Goal: Task Accomplishment & Management: Use online tool/utility

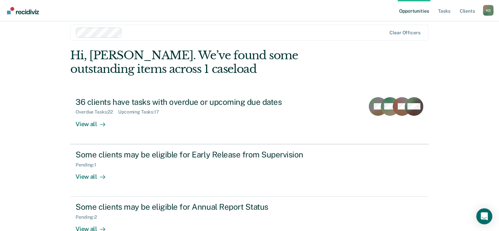
scroll to position [8, 0]
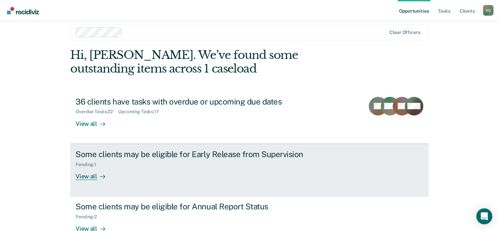
drag, startPoint x: 0, startPoint y: 0, endPoint x: 210, endPoint y: 159, distance: 263.9
click at [210, 159] on div "Pending : 1" at bounding box center [193, 163] width 234 height 8
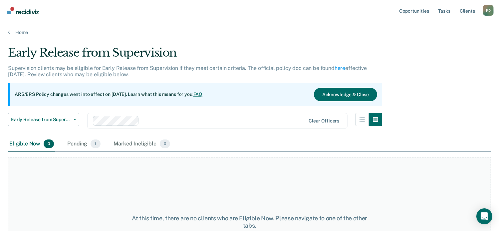
scroll to position [21, 0]
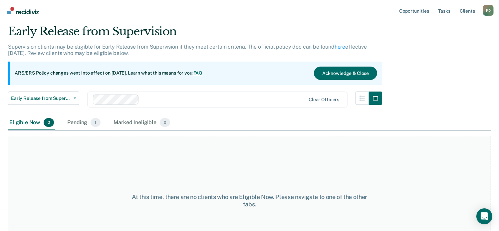
click at [26, 11] on img "Go to Recidiviz Home" at bounding box center [23, 10] width 32 height 7
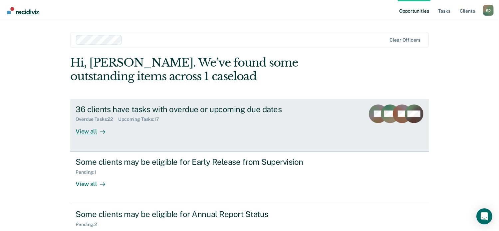
click at [76, 133] on div "View all" at bounding box center [94, 128] width 37 height 13
